Goal: Information Seeking & Learning: Learn about a topic

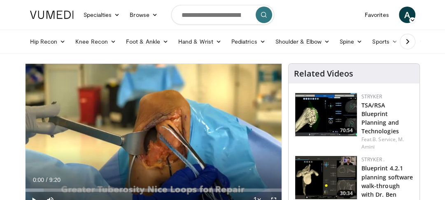
drag, startPoint x: 445, startPoint y: 19, endPoint x: 445, endPoint y: 25, distance: 6.2
click at [445, 25] on html "Specialties Adult & Family Medicine Allergy, Asthma, Immunology Anesthesiology …" at bounding box center [222, 100] width 445 height 200
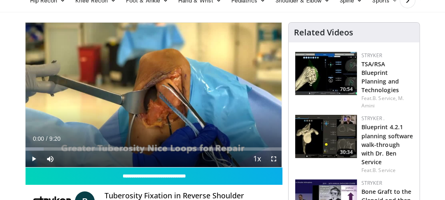
scroll to position [44, 0]
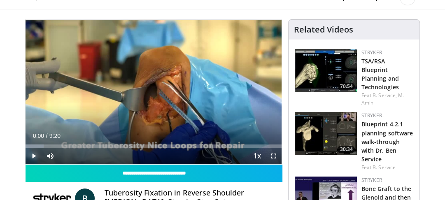
click at [33, 156] on span "Video Player" at bounding box center [34, 156] width 16 height 16
click at [31, 156] on span "Video Player" at bounding box center [34, 156] width 16 height 16
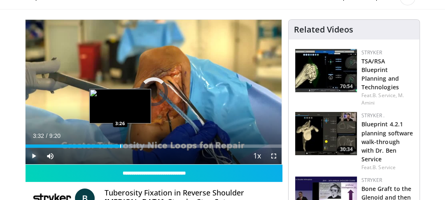
click at [120, 146] on div "Progress Bar" at bounding box center [120, 145] width 1 height 3
click at [119, 146] on div "Progress Bar" at bounding box center [119, 145] width 1 height 3
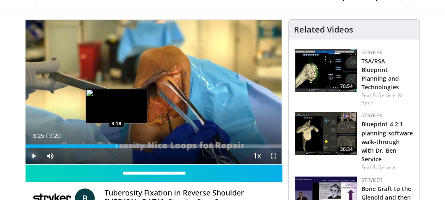
click at [116, 145] on div "Progress Bar" at bounding box center [116, 145] width 1 height 3
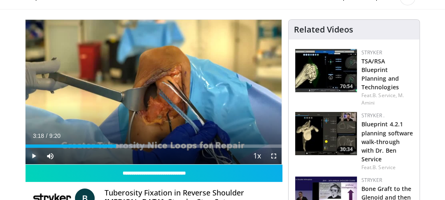
click at [30, 154] on span "Video Player" at bounding box center [34, 156] width 16 height 16
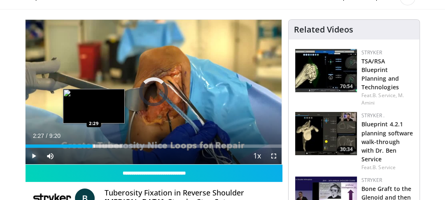
click at [92, 145] on div "4:03" at bounding box center [60, 145] width 68 height 3
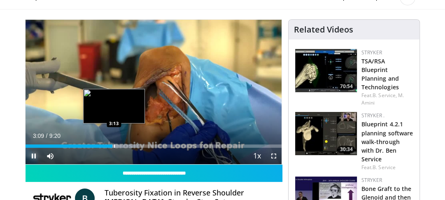
click at [114, 145] on div "Progress Bar" at bounding box center [114, 145] width 1 height 3
click at [119, 144] on div "Progress Bar" at bounding box center [119, 145] width 1 height 3
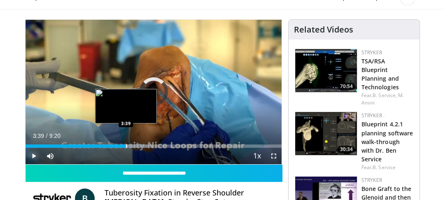
click at [126, 144] on div "Progress Bar" at bounding box center [126, 145] width 1 height 3
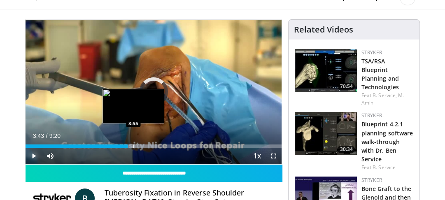
click at [133, 144] on div "Progress Bar" at bounding box center [133, 145] width 1 height 3
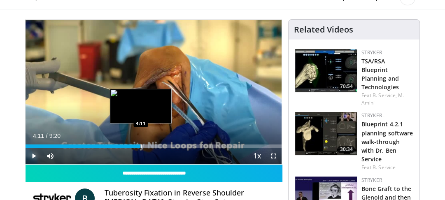
click at [141, 144] on div "Progress Bar" at bounding box center [141, 145] width 1 height 3
click at [137, 145] on div "Progress Bar" at bounding box center [137, 145] width 1 height 3
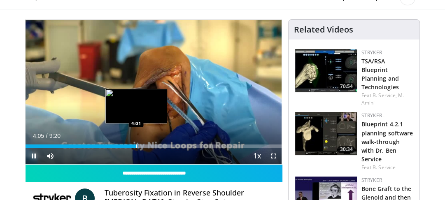
click at [136, 145] on div "Progress Bar" at bounding box center [136, 145] width 1 height 3
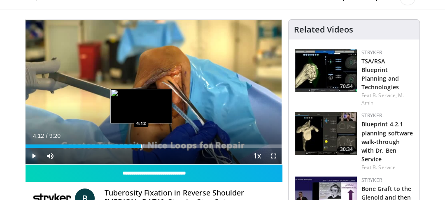
click at [141, 145] on div "Progress Bar" at bounding box center [141, 145] width 1 height 3
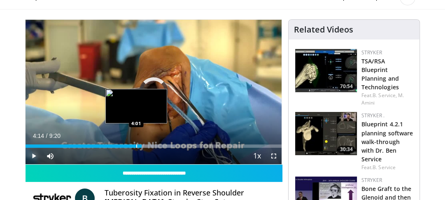
click at [136, 145] on div "Progress Bar" at bounding box center [136, 145] width 1 height 3
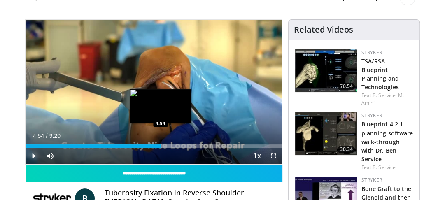
click at [161, 144] on div "Progress Bar" at bounding box center [161, 145] width 1 height 3
click at [156, 144] on div "4:55" at bounding box center [93, 145] width 135 height 3
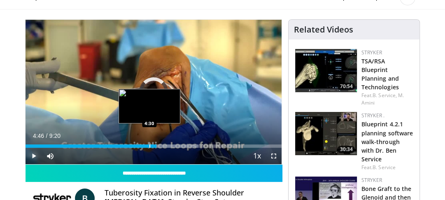
drag, startPoint x: 149, startPoint y: 145, endPoint x: 137, endPoint y: 145, distance: 11.5
click at [149, 145] on div "Progress Bar" at bounding box center [149, 145] width 1 height 3
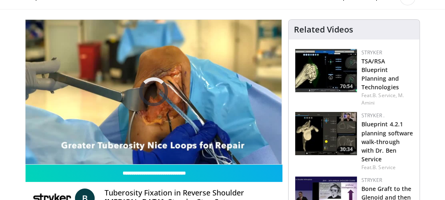
click at [139, 145] on video-js "**********" at bounding box center [154, 92] width 256 height 144
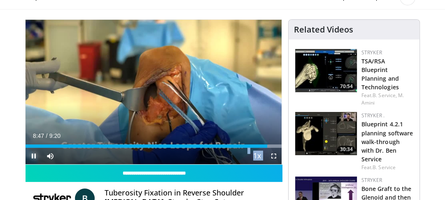
click at [31, 153] on span "Video Player" at bounding box center [34, 156] width 16 height 16
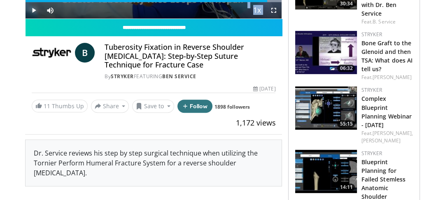
scroll to position [203, 0]
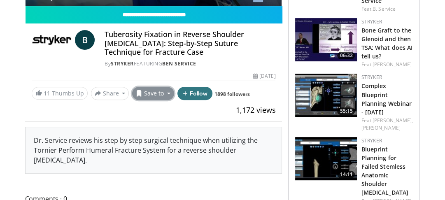
click at [164, 92] on button "Save to" at bounding box center [153, 93] width 42 height 13
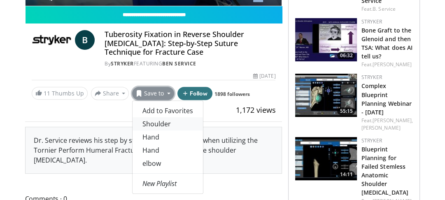
click at [156, 123] on link "Shoulder" at bounding box center [168, 123] width 70 height 13
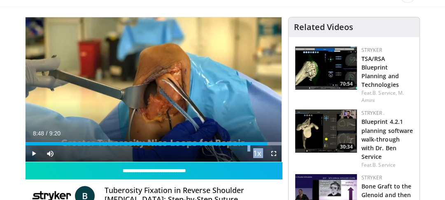
scroll to position [34, 0]
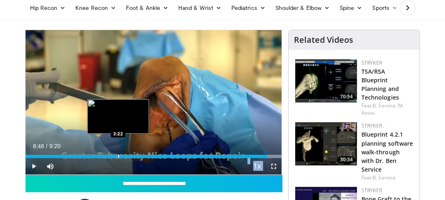
click at [118, 155] on div "Progress Bar" at bounding box center [118, 156] width 1 height 3
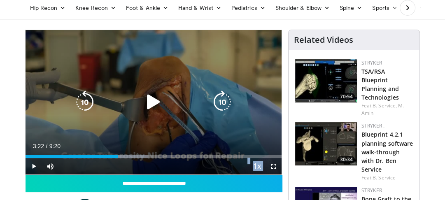
click at [152, 101] on icon "Video Player" at bounding box center [153, 102] width 23 height 23
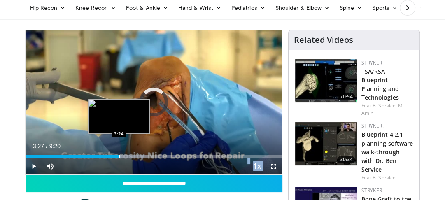
click at [118, 155] on div "Loaded : 47.79% 3:22 3:24" at bounding box center [154, 156] width 256 height 3
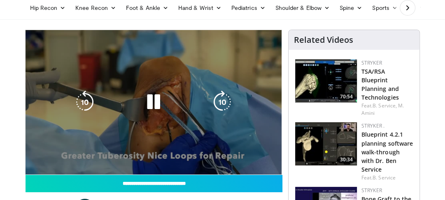
click at [32, 165] on video-js "**********" at bounding box center [154, 102] width 256 height 144
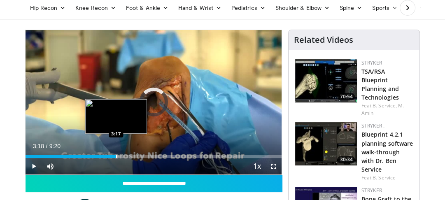
click at [116, 155] on div "Progress Bar" at bounding box center [116, 156] width 1 height 3
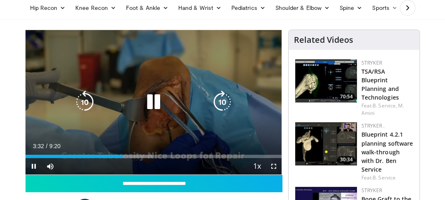
click at [158, 102] on icon "Video Player" at bounding box center [153, 102] width 23 height 23
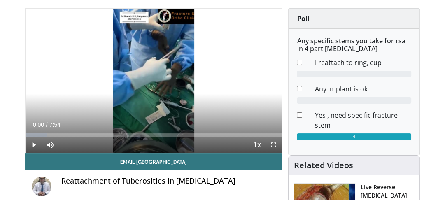
scroll to position [61, 0]
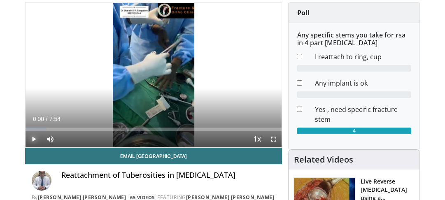
click at [33, 137] on span "Video Player" at bounding box center [34, 139] width 16 height 16
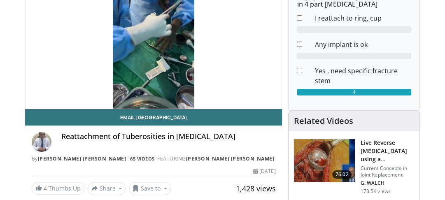
scroll to position [77, 0]
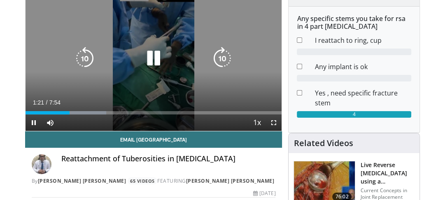
click at [157, 57] on icon "Video Player" at bounding box center [153, 58] width 23 height 23
click at [158, 60] on icon "Video Player" at bounding box center [153, 58] width 23 height 23
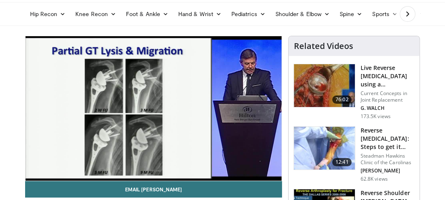
scroll to position [38, 0]
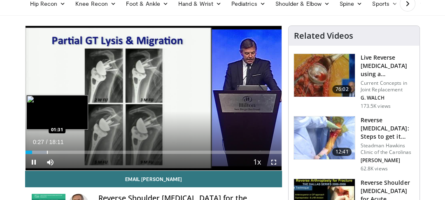
click at [47, 151] on div "Progress Bar" at bounding box center [47, 152] width 1 height 3
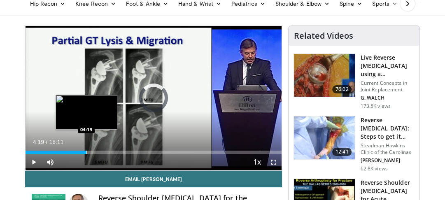
click at [86, 151] on div "Progress Bar" at bounding box center [86, 152] width 1 height 3
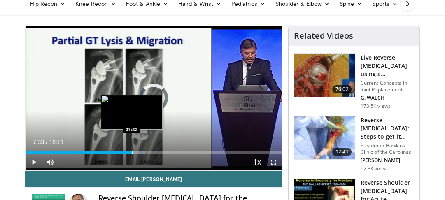
click at [132, 151] on div "Progress Bar" at bounding box center [132, 152] width 1 height 3
click at [135, 151] on div "Progress Bar" at bounding box center [135, 152] width 1 height 3
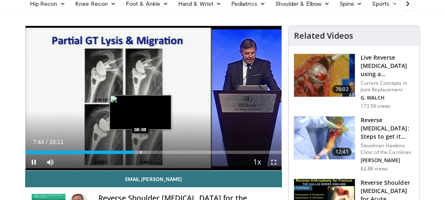
click at [140, 151] on div "Progress Bar" at bounding box center [140, 152] width 1 height 3
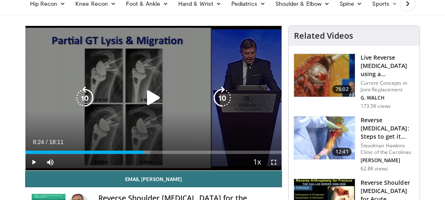
click at [144, 151] on div "Progress Bar" at bounding box center [141, 152] width 16 height 3
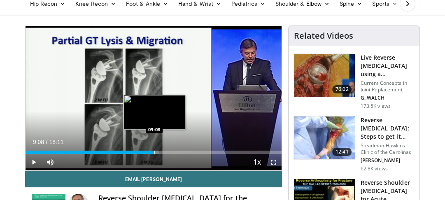
click at [154, 154] on div "Progress Bar" at bounding box center [154, 152] width 1 height 3
click at [159, 153] on div "Progress Bar" at bounding box center [159, 152] width 1 height 3
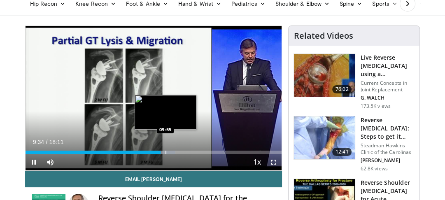
click at [165, 153] on div "Progress Bar" at bounding box center [165, 152] width 1 height 3
click at [171, 151] on div "Progress Bar" at bounding box center [171, 152] width 1 height 3
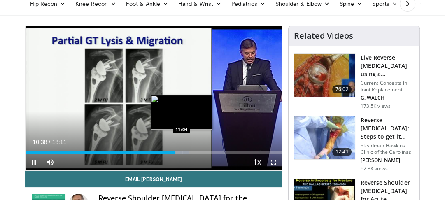
click at [182, 152] on div "Progress Bar" at bounding box center [182, 152] width 1 height 3
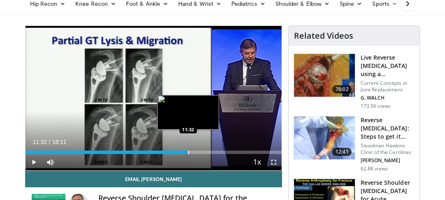
click at [188, 152] on div "Progress Bar" at bounding box center [188, 152] width 1 height 3
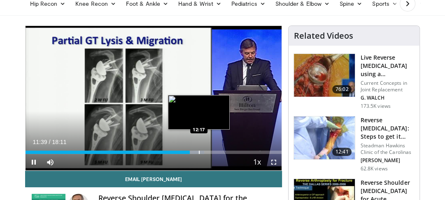
click at [199, 151] on div "Progress Bar" at bounding box center [199, 152] width 1 height 3
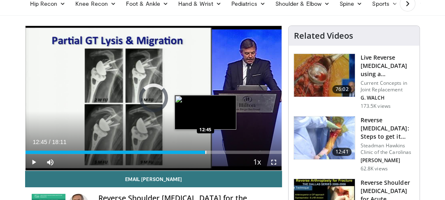
click at [205, 149] on div "Loaded : 69.69% 12:45 12:45" at bounding box center [154, 150] width 256 height 8
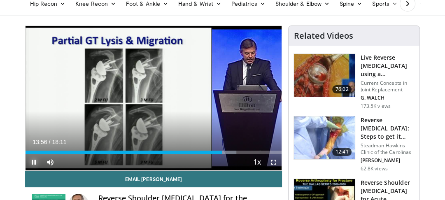
click at [35, 161] on span "Video Player" at bounding box center [34, 162] width 16 height 16
click at [32, 159] on span "Video Player" at bounding box center [34, 162] width 16 height 16
click at [31, 161] on span "Video Player" at bounding box center [34, 162] width 16 height 16
click at [31, 162] on span "Video Player" at bounding box center [34, 162] width 16 height 16
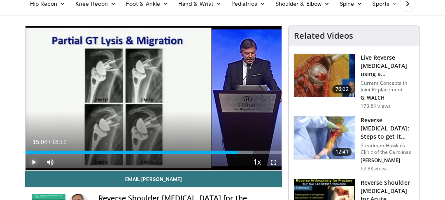
click at [31, 162] on span "Video Player" at bounding box center [34, 162] width 16 height 16
click at [31, 161] on span "Video Player" at bounding box center [34, 162] width 16 height 16
click at [35, 161] on span "Video Player" at bounding box center [34, 162] width 16 height 16
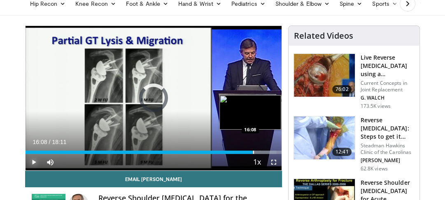
click at [253, 151] on div "Progress Bar" at bounding box center [253, 152] width 1 height 3
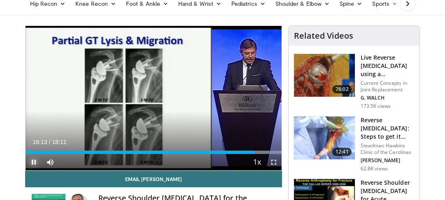
click at [33, 163] on span "Video Player" at bounding box center [34, 162] width 16 height 16
click at [31, 165] on span "Video Player" at bounding box center [34, 162] width 16 height 16
click at [31, 161] on span "Video Player" at bounding box center [34, 162] width 16 height 16
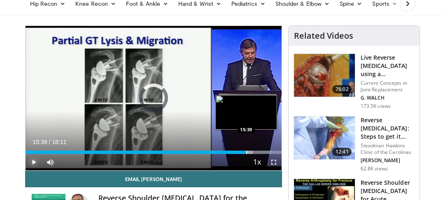
click at [246, 151] on div "Progress Bar" at bounding box center [246, 152] width 1 height 3
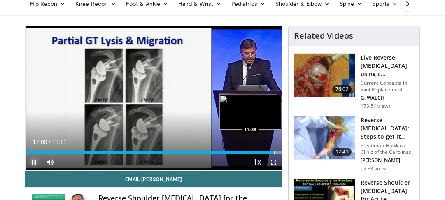
click at [274, 152] on div "Progress Bar" at bounding box center [274, 152] width 1 height 3
click at [277, 151] on div "Progress Bar" at bounding box center [277, 152] width 1 height 3
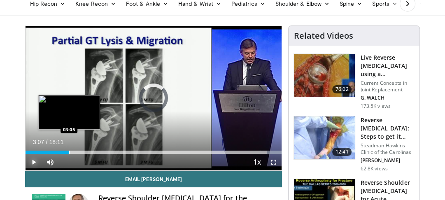
click at [69, 151] on div "Progress Bar" at bounding box center [69, 152] width 1 height 3
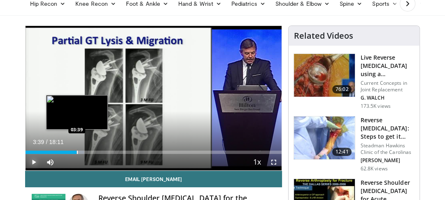
click at [77, 153] on div "Progress Bar" at bounding box center [77, 152] width 1 height 3
click at [80, 153] on div "Progress Bar" at bounding box center [80, 152] width 1 height 3
click at [82, 151] on div "Progress Bar" at bounding box center [82, 152] width 1 height 3
click at [83, 151] on div "Progress Bar" at bounding box center [83, 152] width 1 height 3
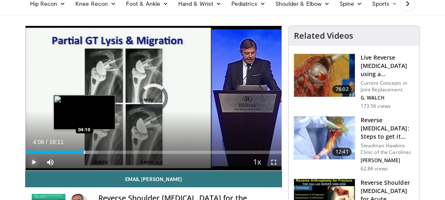
click at [84, 151] on div "Progress Bar" at bounding box center [84, 152] width 1 height 3
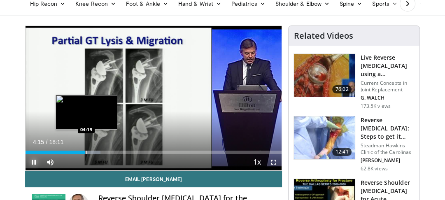
click at [86, 151] on div "Progress Bar" at bounding box center [86, 152] width 1 height 3
click at [89, 151] on div "Progress Bar" at bounding box center [89, 152] width 1 height 3
click at [88, 151] on div "Progress Bar" at bounding box center [88, 152] width 1 height 3
click at [90, 151] on div "Progress Bar" at bounding box center [90, 152] width 1 height 3
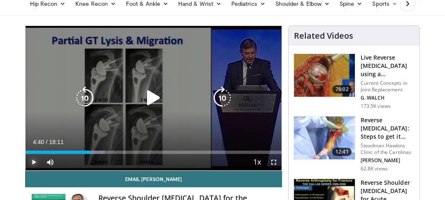
click at [0, 0] on div "Progress Bar" at bounding box center [0, 0] width 0 height 0
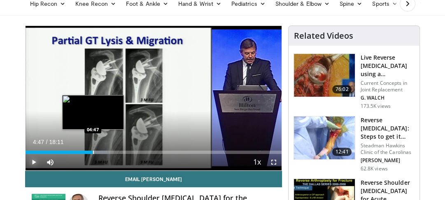
click at [93, 151] on div "Progress Bar" at bounding box center [93, 152] width 1 height 3
click at [93, 151] on video-js "**********" at bounding box center [154, 98] width 256 height 144
click at [95, 152] on div "Progress Bar" at bounding box center [95, 152] width 1 height 3
click at [96, 152] on div "Progress Bar" at bounding box center [95, 152] width 1 height 3
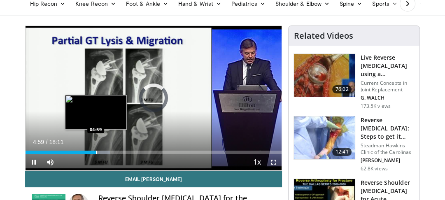
click at [96, 152] on div "Progress Bar" at bounding box center [96, 152] width 1 height 3
click at [98, 151] on div "Progress Bar" at bounding box center [98, 152] width 1 height 3
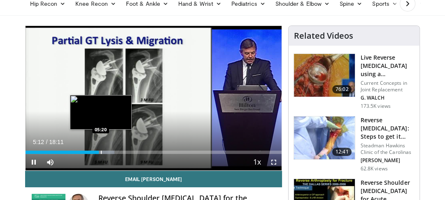
click at [101, 151] on div "Progress Bar" at bounding box center [101, 152] width 1 height 3
click at [105, 151] on div "Progress Bar" at bounding box center [105, 152] width 1 height 3
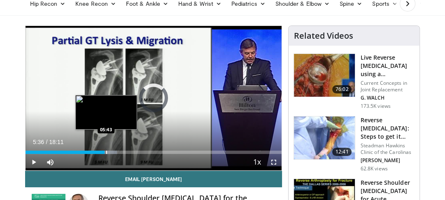
click at [106, 150] on div "Loaded : 35.67% 05:36 05:43" at bounding box center [154, 150] width 256 height 8
click at [106, 150] on video-js "**********" at bounding box center [154, 98] width 256 height 144
click at [112, 150] on div "Loaded : 37.50% 05:44 06:09" at bounding box center [154, 150] width 256 height 8
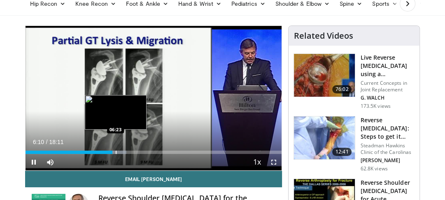
click at [116, 151] on div "Progress Bar" at bounding box center [116, 152] width 1 height 3
click at [118, 151] on div "Progress Bar" at bounding box center [118, 152] width 1 height 3
click at [120, 151] on div "Progress Bar" at bounding box center [120, 152] width 1 height 3
click at [123, 152] on div "Progress Bar" at bounding box center [123, 152] width 1 height 3
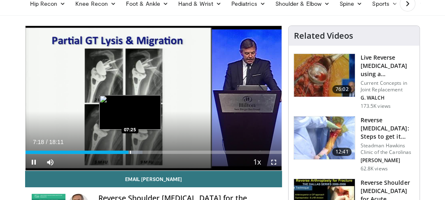
click at [130, 152] on div "Progress Bar" at bounding box center [130, 152] width 1 height 3
click at [134, 151] on div "Progress Bar" at bounding box center [134, 152] width 1 height 3
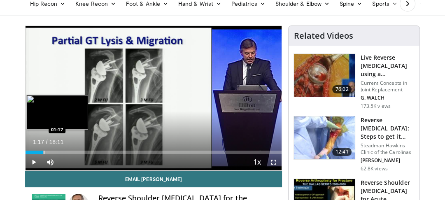
drag, startPoint x: 132, startPoint y: 150, endPoint x: 43, endPoint y: 153, distance: 88.6
click at [43, 153] on div "Loaded : 7.34% 01:17 01:17" at bounding box center [154, 150] width 256 height 8
click at [42, 151] on div "Progress Bar" at bounding box center [42, 152] width 1 height 3
click at [44, 151] on div "Progress Bar" at bounding box center [44, 152] width 1 height 3
click at [47, 151] on div "Progress Bar" at bounding box center [47, 152] width 1 height 3
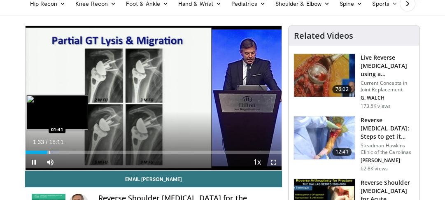
click at [49, 151] on div "Progress Bar" at bounding box center [49, 152] width 1 height 3
click at [53, 151] on div "Progress Bar" at bounding box center [53, 152] width 1 height 3
click at [58, 151] on div "Progress Bar" at bounding box center [58, 152] width 1 height 3
click at [61, 151] on div "Loaded : 19.20% 02:30 02:27" at bounding box center [154, 152] width 256 height 3
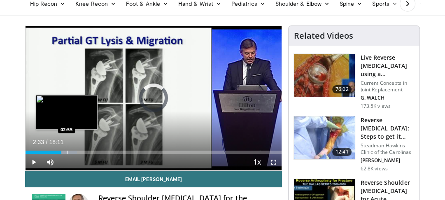
click at [66, 151] on div "Loaded : 20.12% 02:33 02:55" at bounding box center [154, 152] width 256 height 3
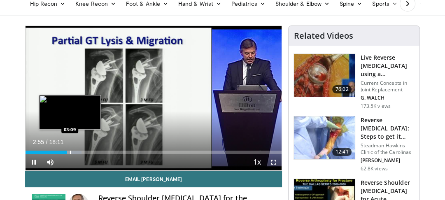
click at [70, 151] on div "Progress Bar" at bounding box center [70, 152] width 1 height 3
click at [68, 152] on div "Progress Bar" at bounding box center [68, 152] width 1 height 3
click at [67, 152] on div "Progress Bar" at bounding box center [67, 152] width 1 height 3
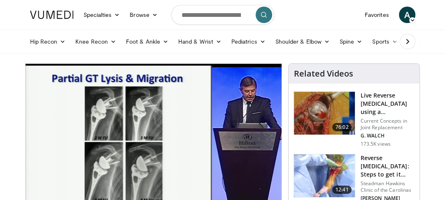
scroll to position [63, 0]
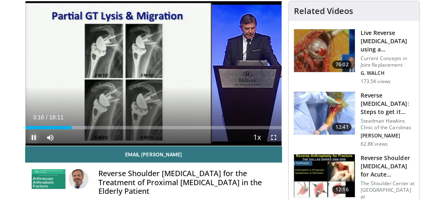
click at [30, 137] on span "Video Player" at bounding box center [34, 137] width 16 height 16
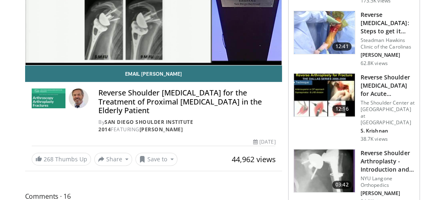
scroll to position [161, 0]
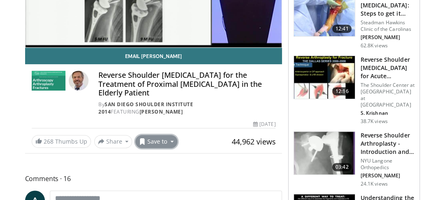
click at [168, 141] on button "Save to" at bounding box center [156, 141] width 42 height 13
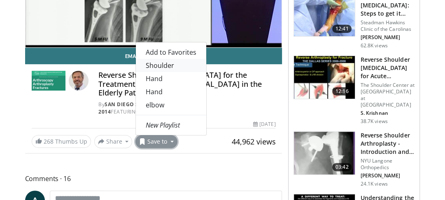
click at [169, 67] on link "Shoulder" at bounding box center [171, 65] width 70 height 13
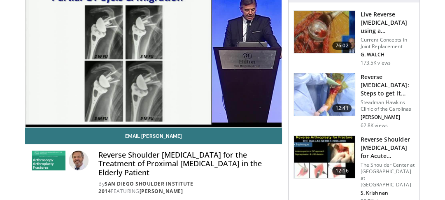
scroll to position [82, 0]
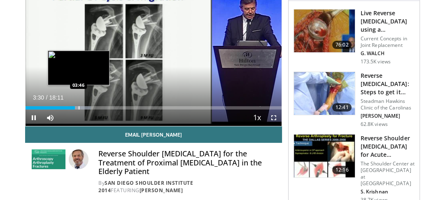
click at [79, 107] on div "Progress Bar" at bounding box center [79, 107] width 1 height 3
click at [82, 107] on div "Progress Bar" at bounding box center [82, 107] width 1 height 3
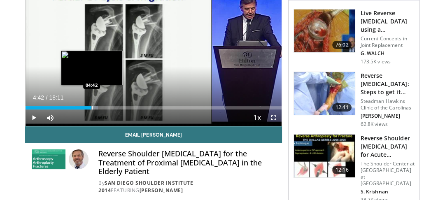
click at [92, 107] on div "Progress Bar" at bounding box center [92, 107] width 1 height 3
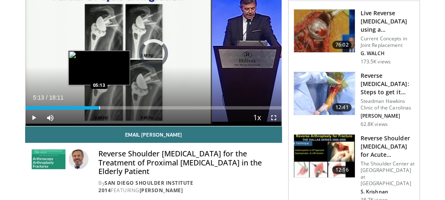
click at [99, 106] on div "Progress Bar" at bounding box center [99, 107] width 1 height 3
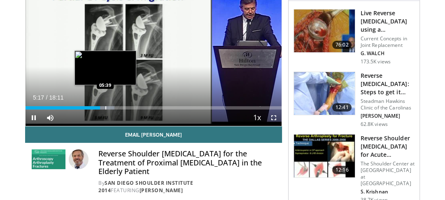
click at [105, 109] on div "Progress Bar" at bounding box center [105, 107] width 1 height 3
click at [109, 108] on div "Progress Bar" at bounding box center [109, 107] width 1 height 3
click at [106, 107] on div "Progress Bar" at bounding box center [106, 107] width 1 height 3
click at [102, 107] on div "10 seconds Tap to unmute" at bounding box center [154, 53] width 256 height 144
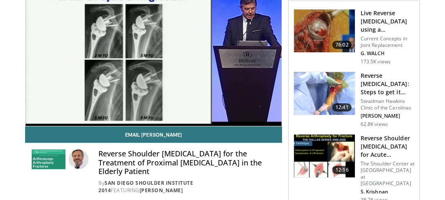
click at [102, 123] on div "Loaded : 38.41% 05:45 05:31" at bounding box center [154, 124] width 256 height 3
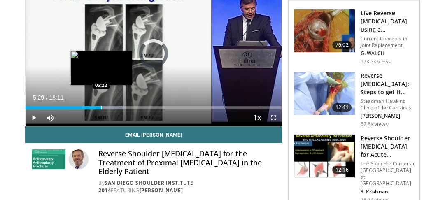
click at [101, 107] on div "Progress Bar" at bounding box center [101, 107] width 1 height 3
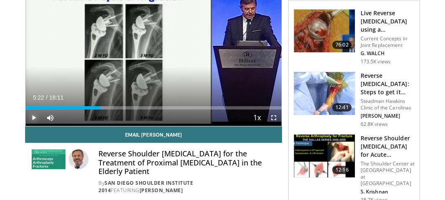
click at [34, 116] on span "Video Player" at bounding box center [34, 117] width 16 height 16
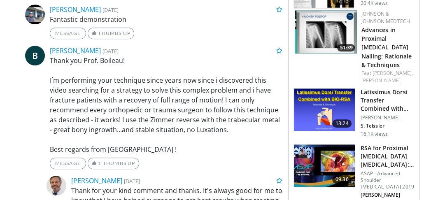
scroll to position [0, 0]
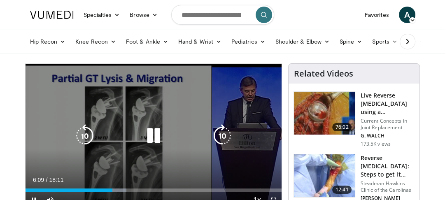
click at [138, 135] on div "Video Player" at bounding box center [154, 136] width 154 height 16
click at [152, 134] on icon "Video Player" at bounding box center [153, 135] width 23 height 23
